Goal: Find specific page/section: Find specific page/section

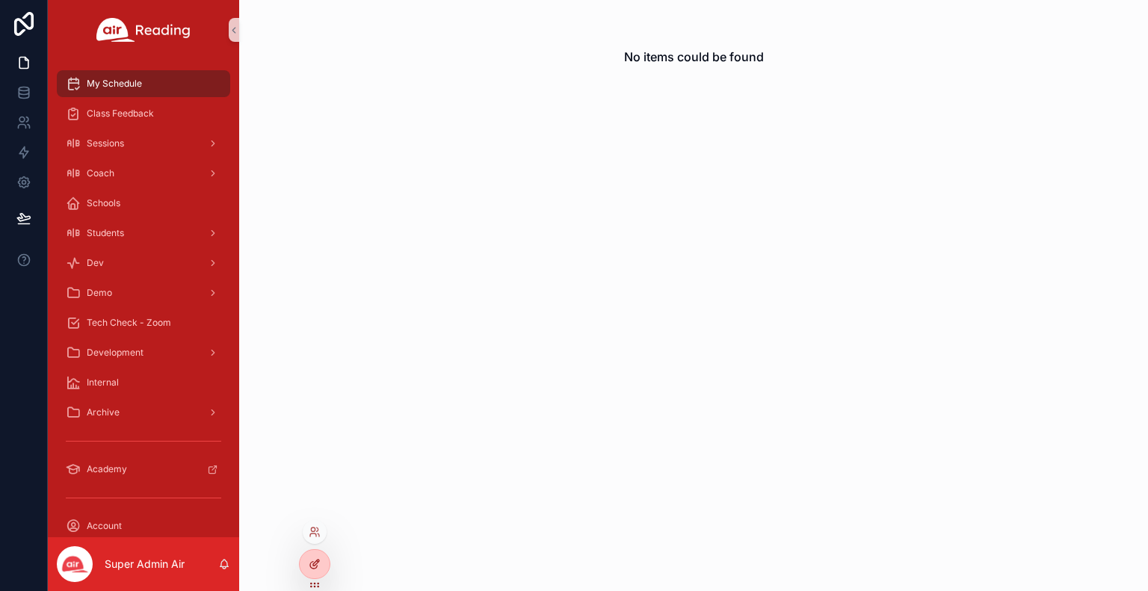
click at [309, 555] on div at bounding box center [315, 564] width 30 height 28
click at [317, 538] on div at bounding box center [315, 532] width 24 height 24
click at [368, 532] on div "No items could be found" at bounding box center [693, 295] width 909 height 591
click at [310, 533] on icon at bounding box center [315, 532] width 12 height 12
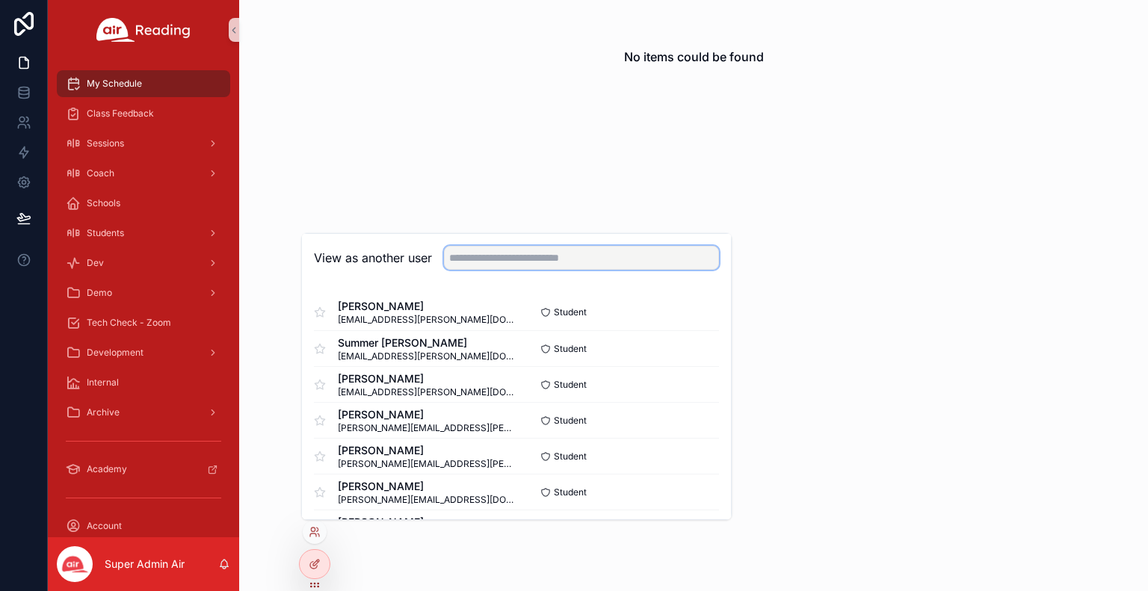
click at [541, 265] on input "text" at bounding box center [581, 258] width 275 height 24
click at [541, 265] on input "*" at bounding box center [581, 258] width 275 height 24
type input "**********"
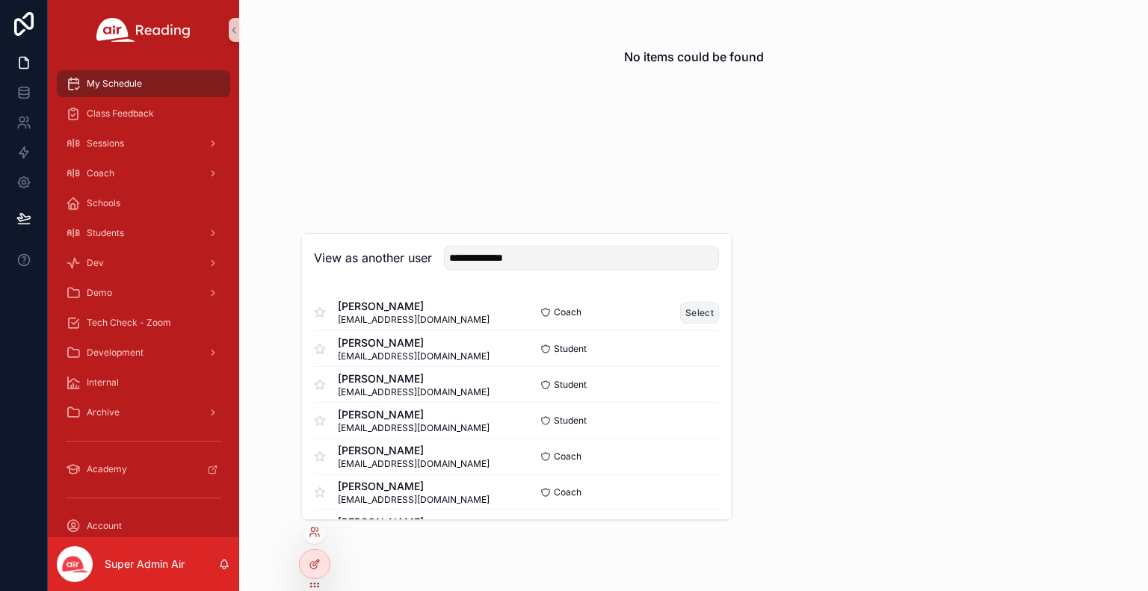
click at [692, 315] on button "Select" at bounding box center [699, 312] width 39 height 22
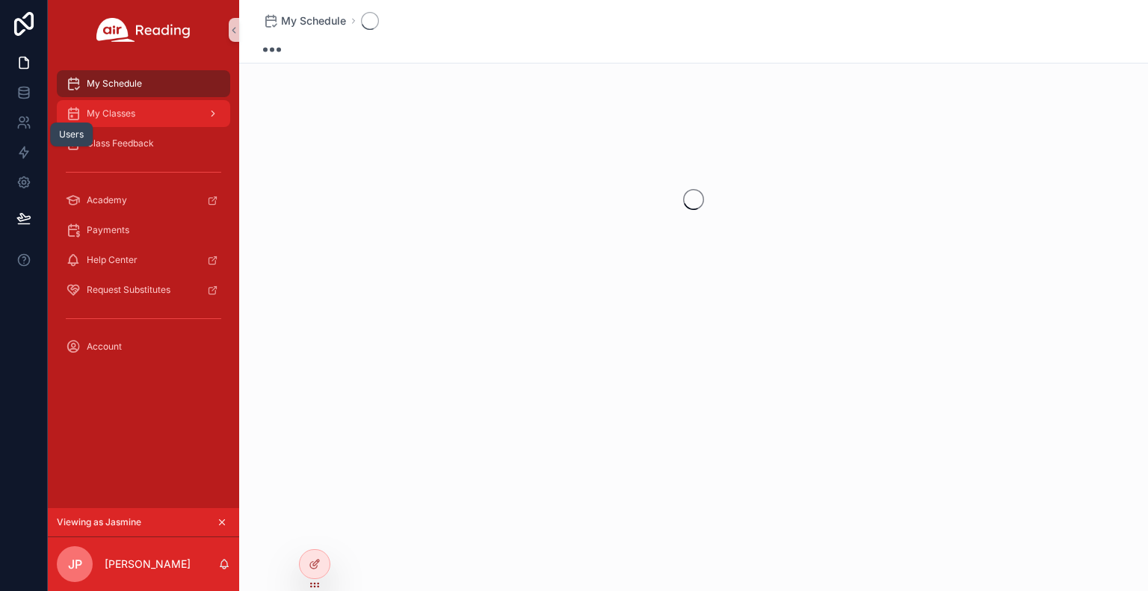
click at [120, 118] on span "My Classes" at bounding box center [111, 114] width 49 height 12
